Goal: Task Accomplishment & Management: Manage account settings

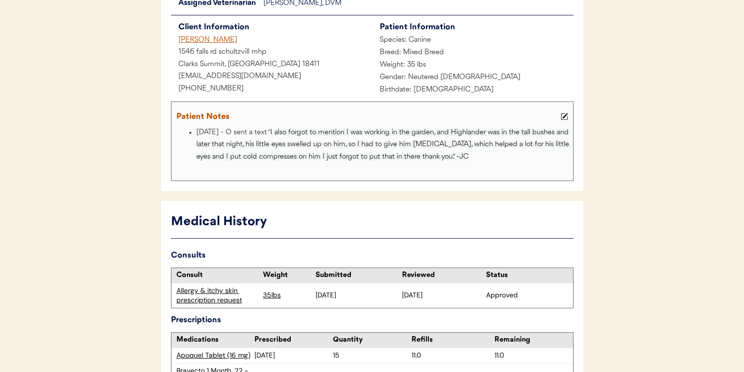
scroll to position [205, 0]
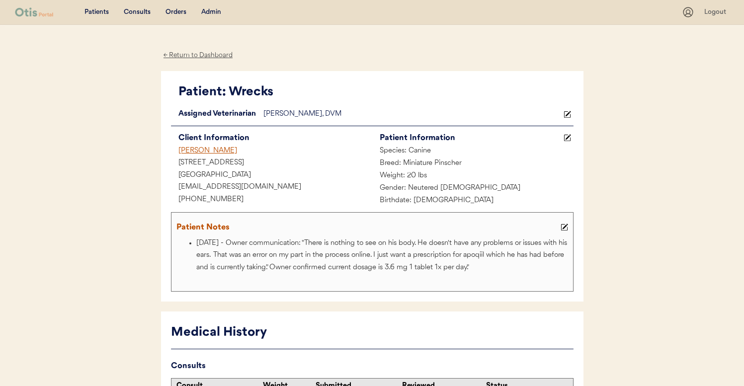
click at [217, 10] on div "Admin" at bounding box center [211, 12] width 20 height 10
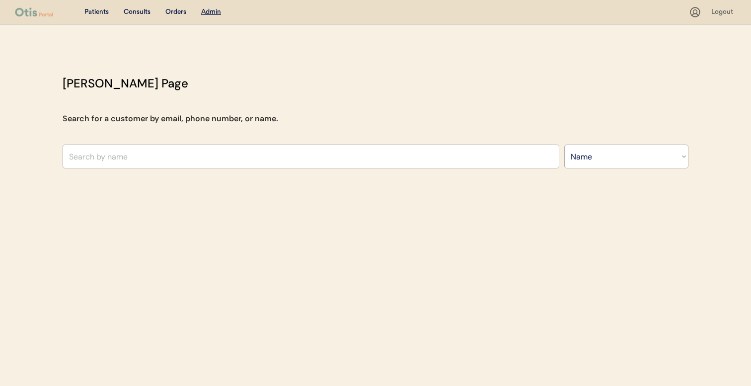
select select ""Name""
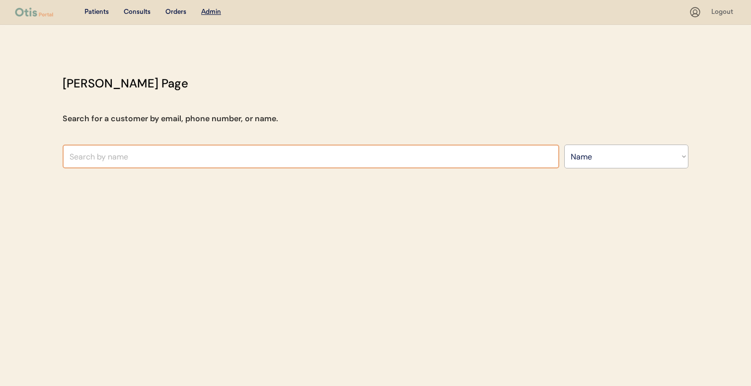
click at [272, 150] on input "text" at bounding box center [311, 157] width 497 height 24
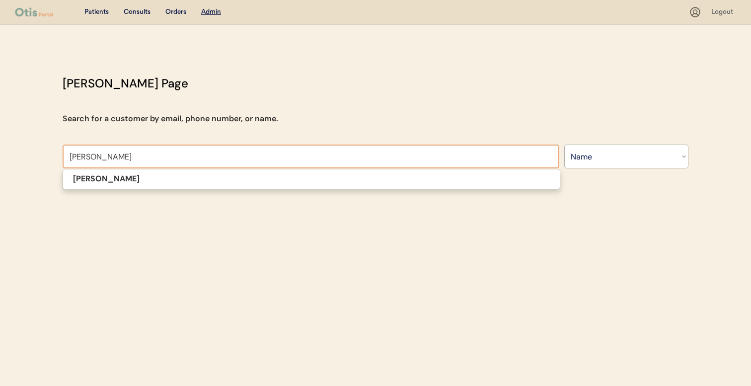
type input "karen maga"
click at [266, 193] on div "Patients Consults Orders Admin Logout Otis Admin Page Search for a customer by …" at bounding box center [375, 193] width 751 height 386
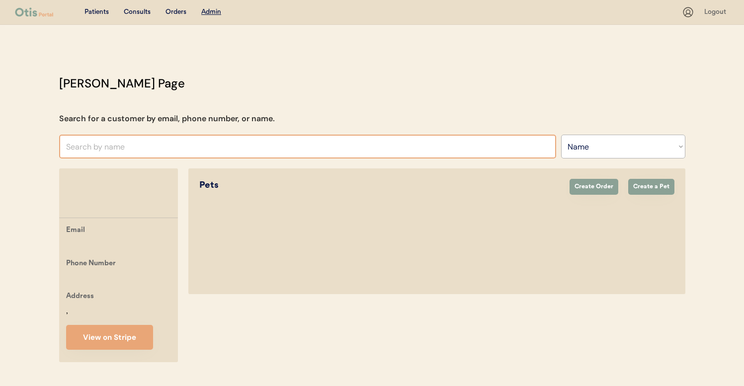
click at [275, 150] on input "text" at bounding box center [307, 147] width 497 height 24
type input "ka"
type input "katie McLaren"
type input "kar"
type input "karyn Ward"
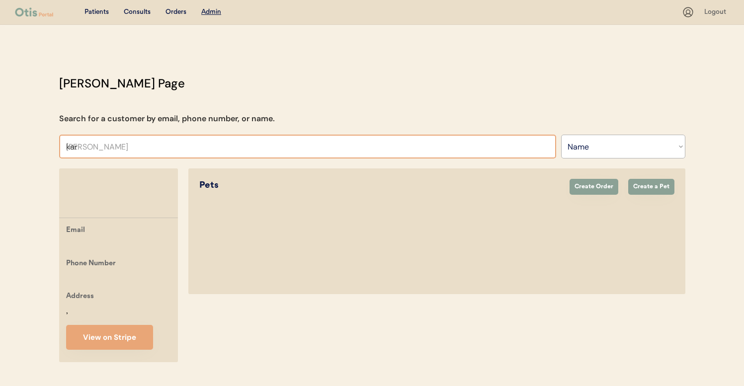
type input "kare"
type input "karen Thompson"
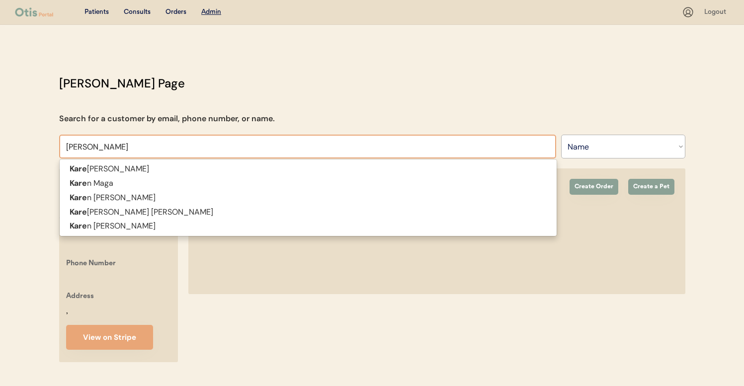
type input "karen"
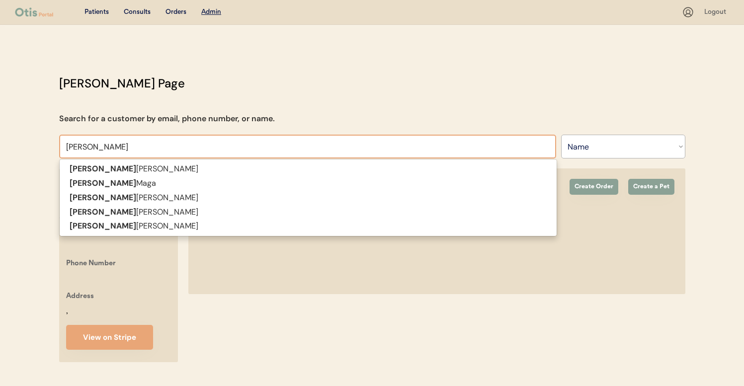
type input "karen m"
type input "karen maga"
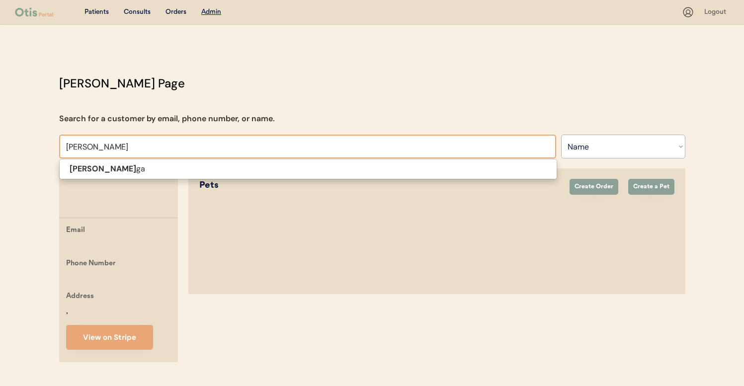
type input "karen mag"
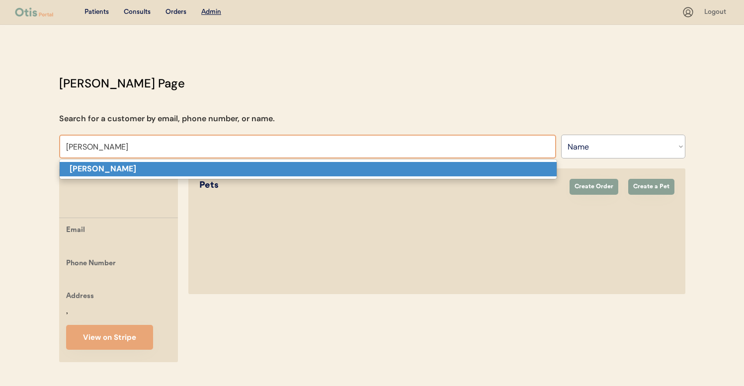
click at [270, 167] on p "Karen Maga" at bounding box center [308, 169] width 497 height 14
type input "Karen Maga"
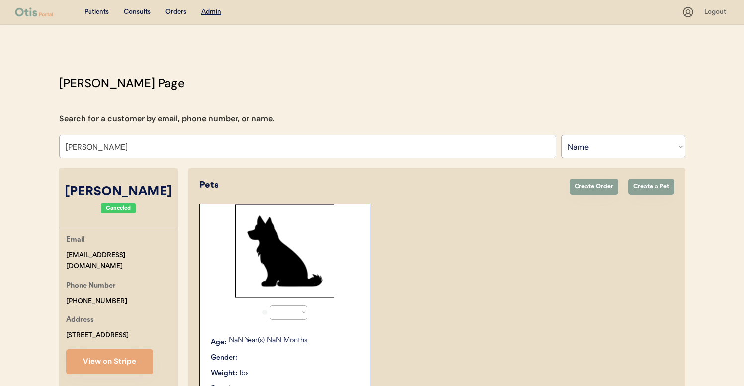
select select "true"
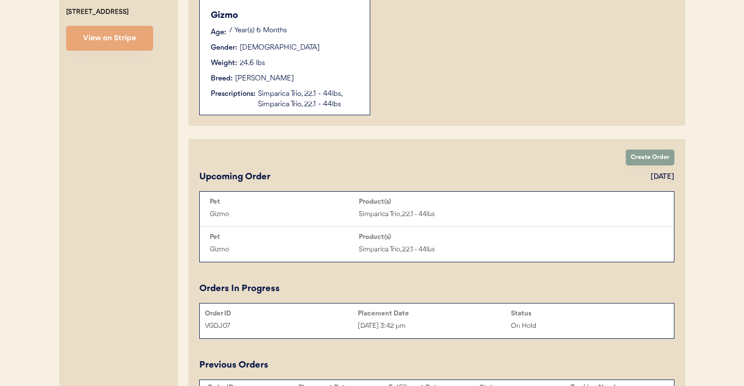
scroll to position [319, 0]
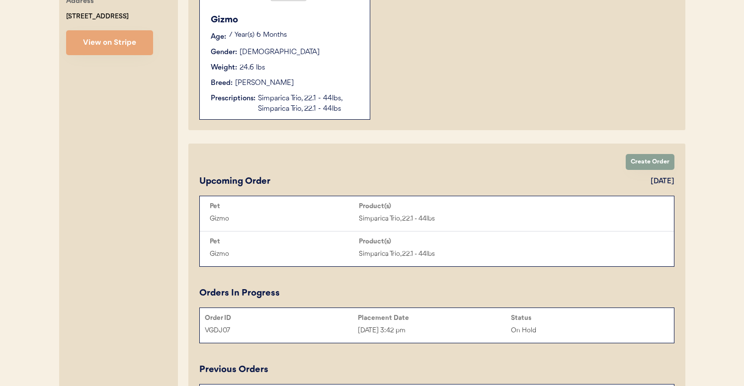
type input "Karen Maga"
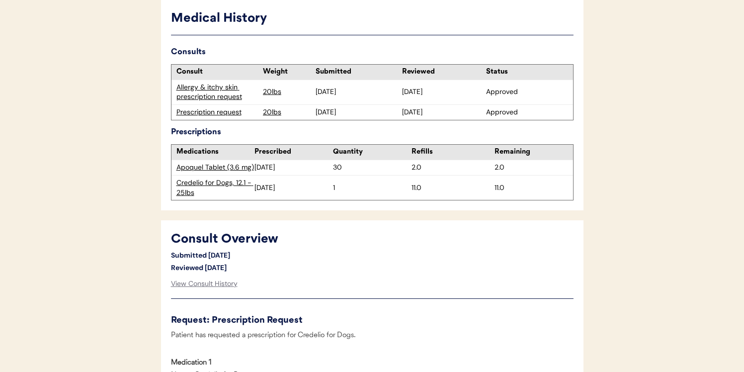
scroll to position [345, 0]
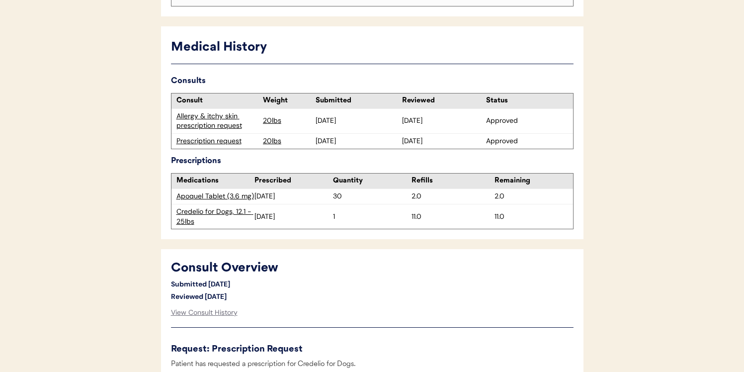
click at [225, 114] on div "Allergy & itchy skin prescription request" at bounding box center [216, 120] width 81 height 19
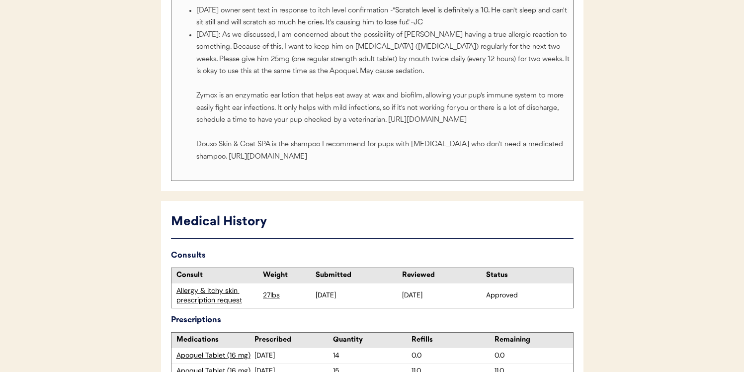
scroll to position [296, 0]
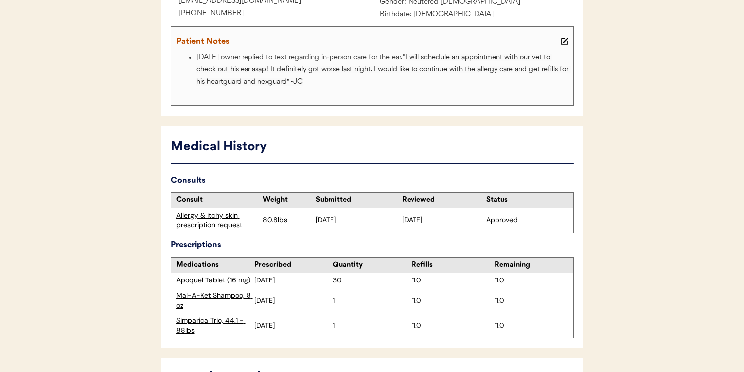
scroll to position [189, 0]
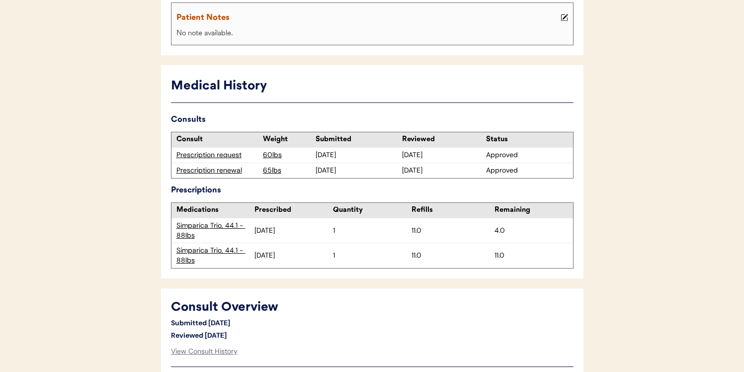
scroll to position [306, 0]
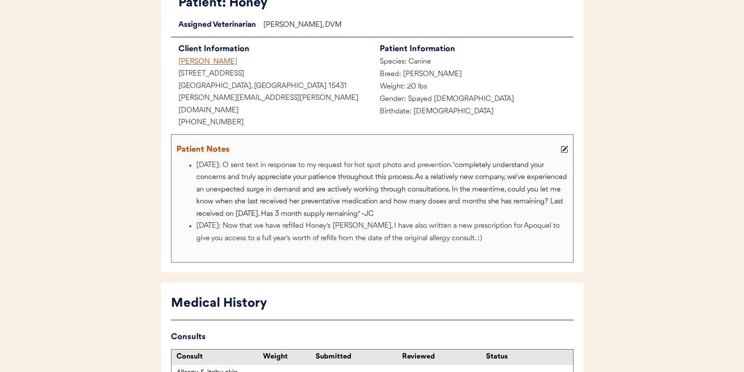
scroll to position [188, 0]
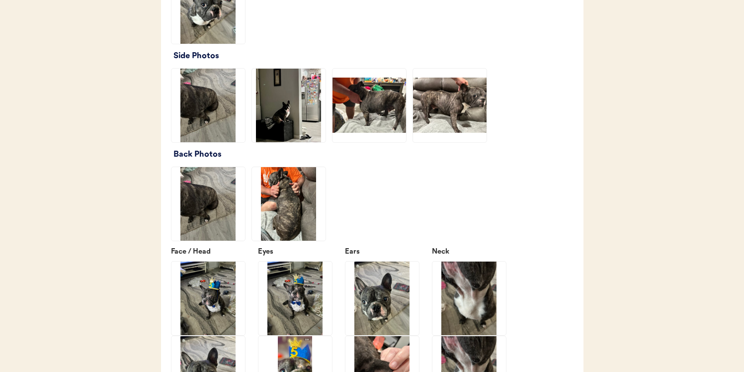
scroll to position [1587, 0]
